Goal: Navigation & Orientation: Find specific page/section

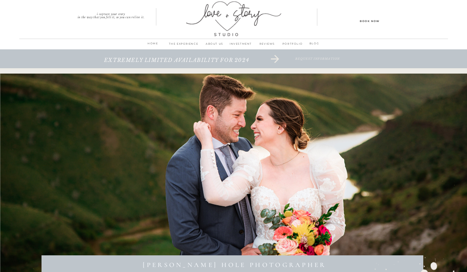
click at [290, 45] on p "PORTFOLIO" at bounding box center [293, 45] width 24 height 9
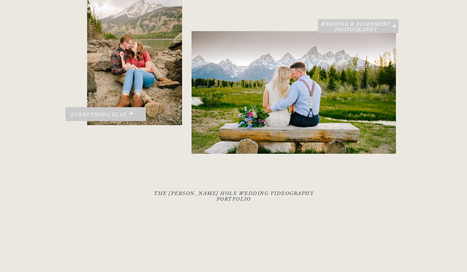
scroll to position [145, 0]
click at [366, 22] on div at bounding box center [358, 27] width 81 height 14
click at [389, 25] on h3 "Wedding & Elopement PHOTOGRAPHY" at bounding box center [356, 26] width 76 height 9
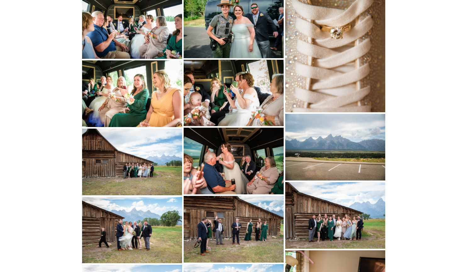
scroll to position [2837, 0]
